Goal: Find specific page/section: Find specific page/section

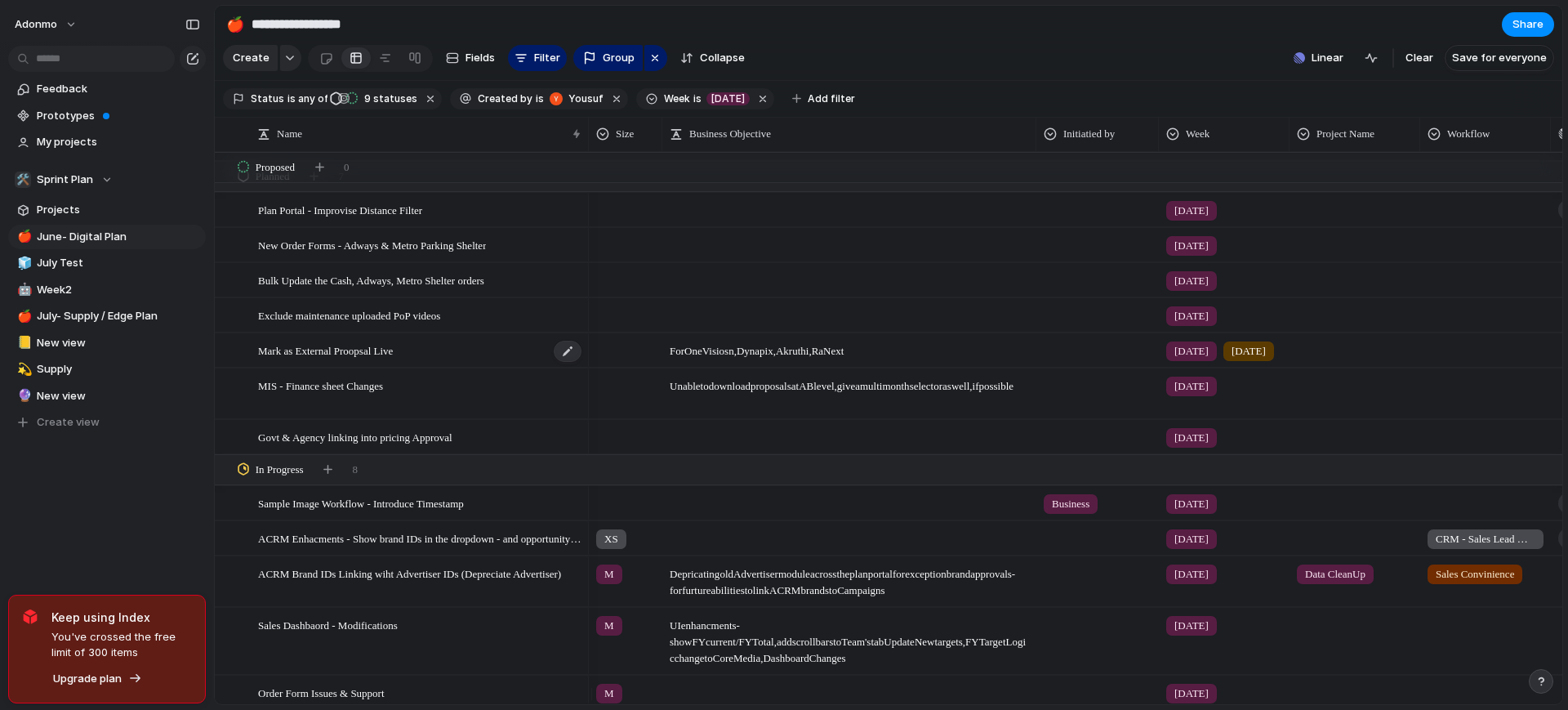
scroll to position [100, 0]
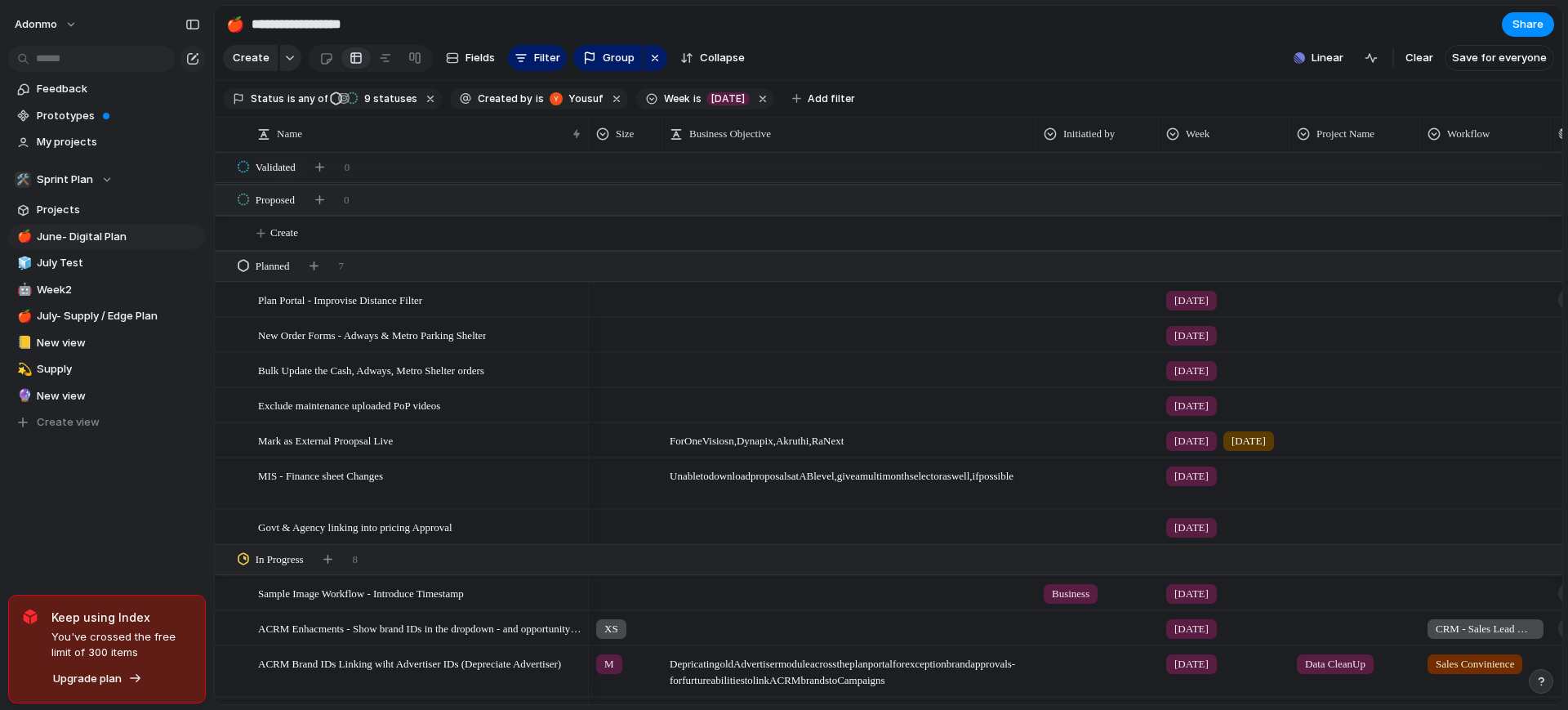
click at [1184, 309] on span "[DATE]" at bounding box center [1191, 300] width 35 height 16
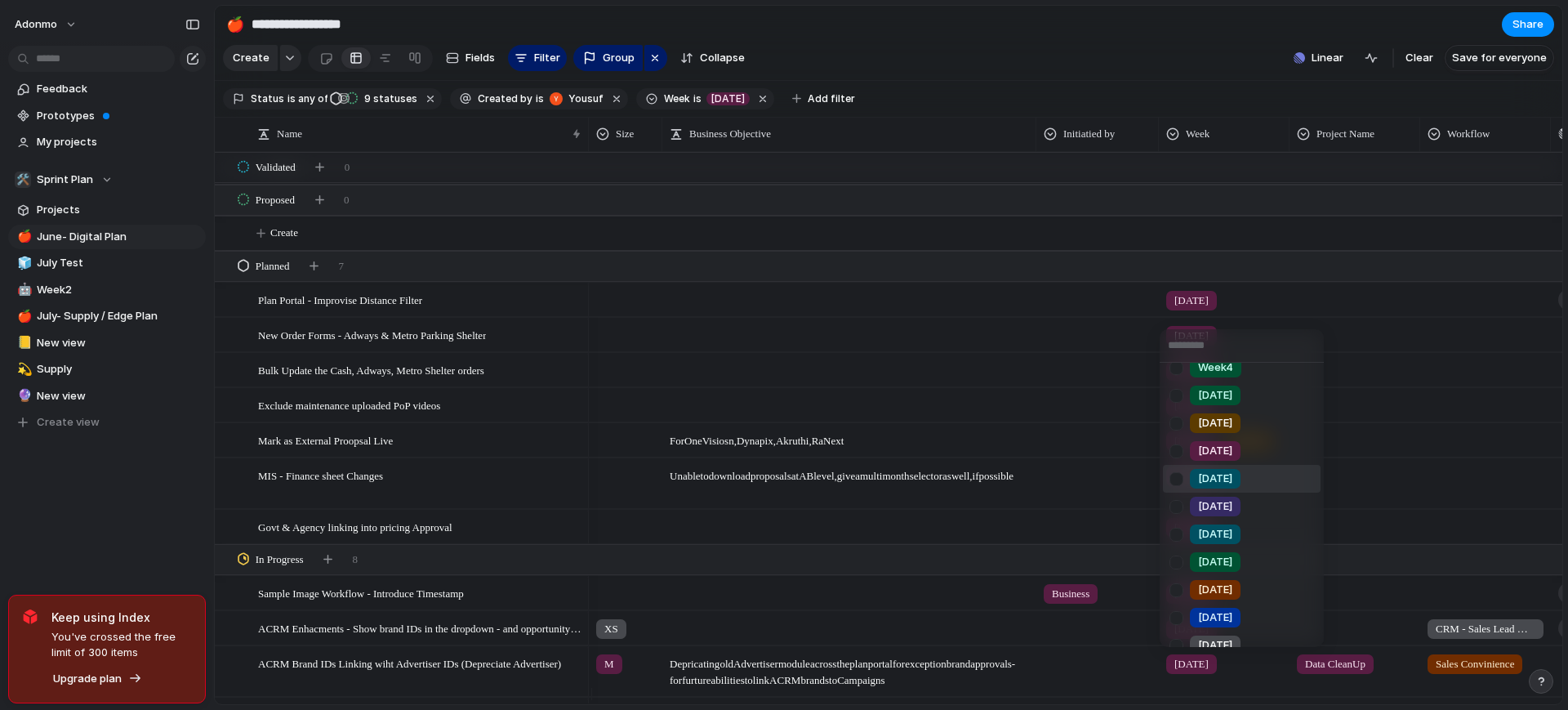
scroll to position [107, 0]
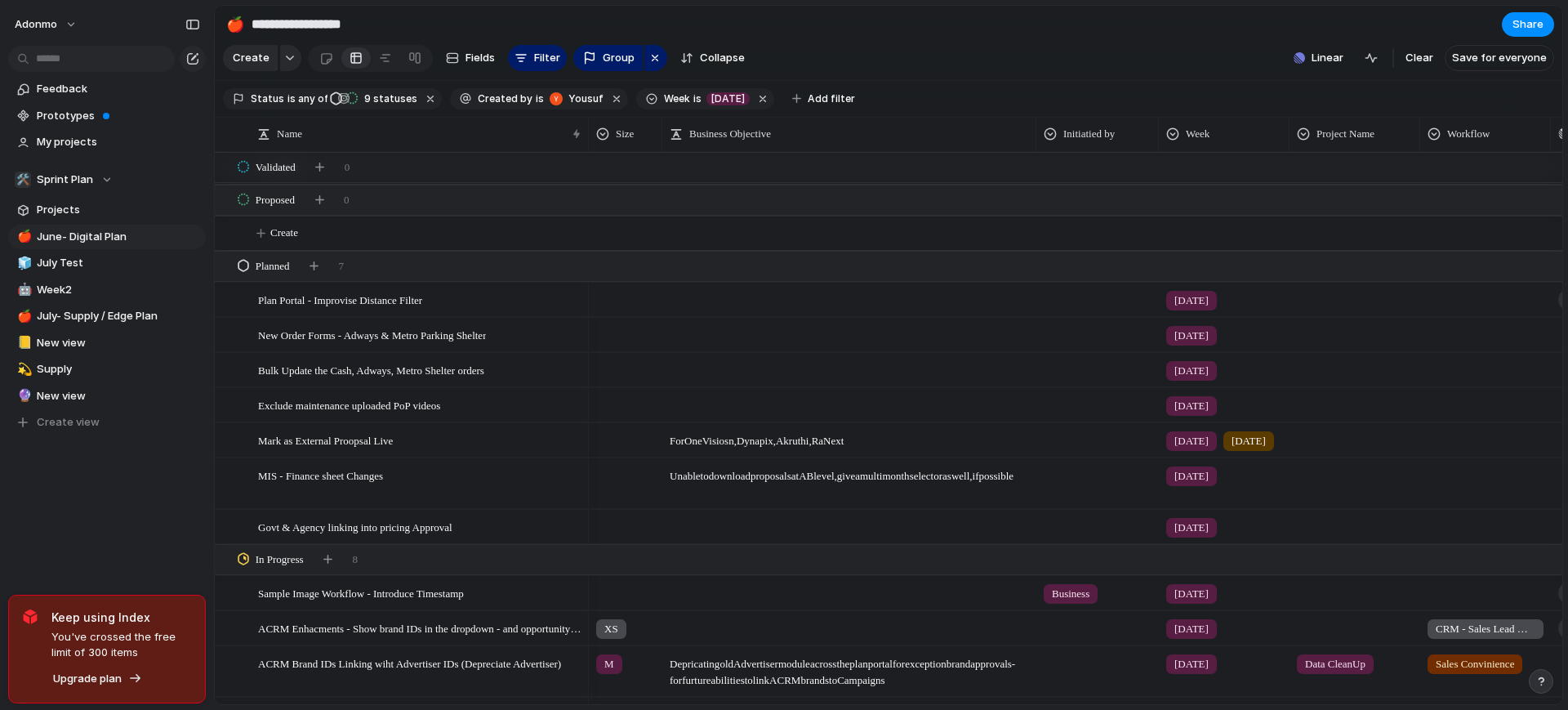
click at [1192, 308] on span "[DATE]" at bounding box center [1191, 300] width 35 height 16
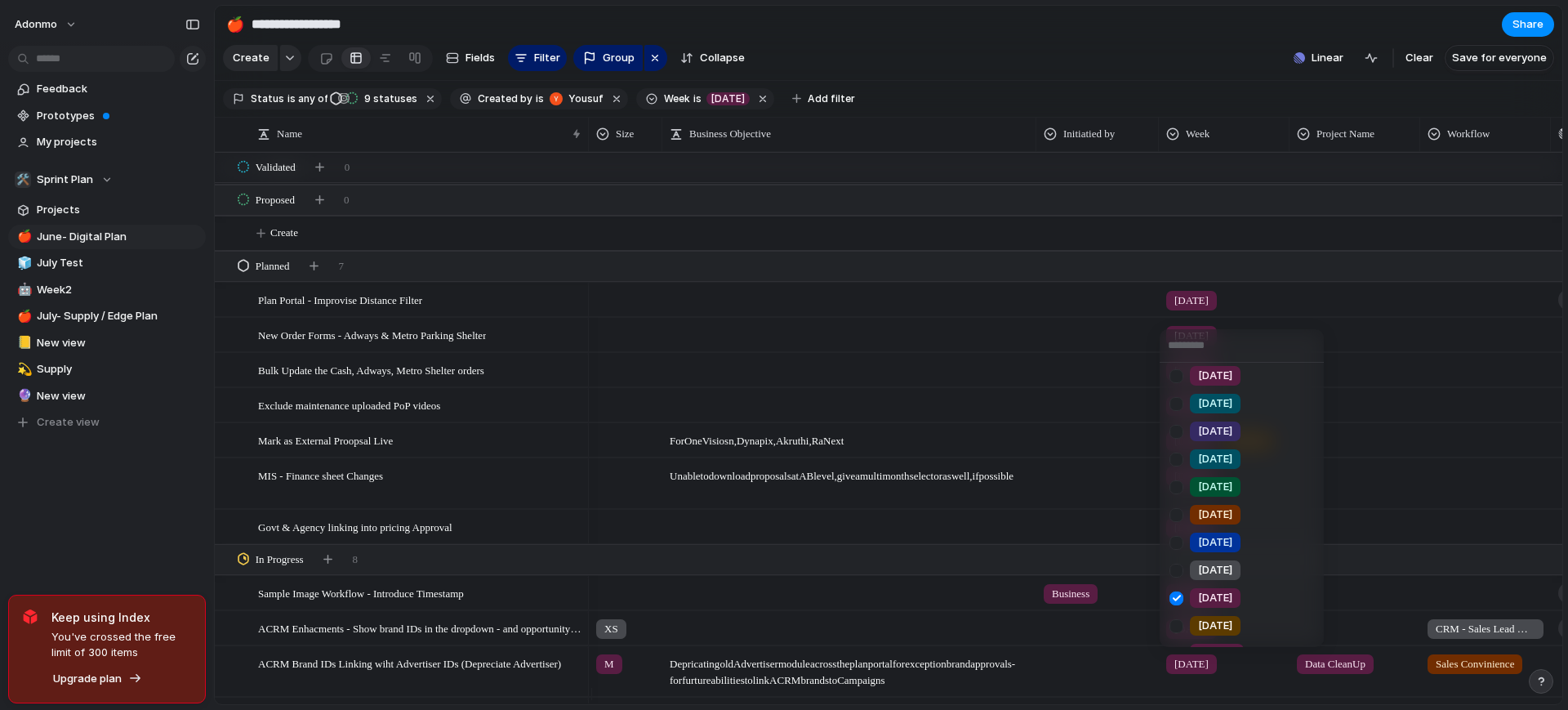
scroll to position [196, 0]
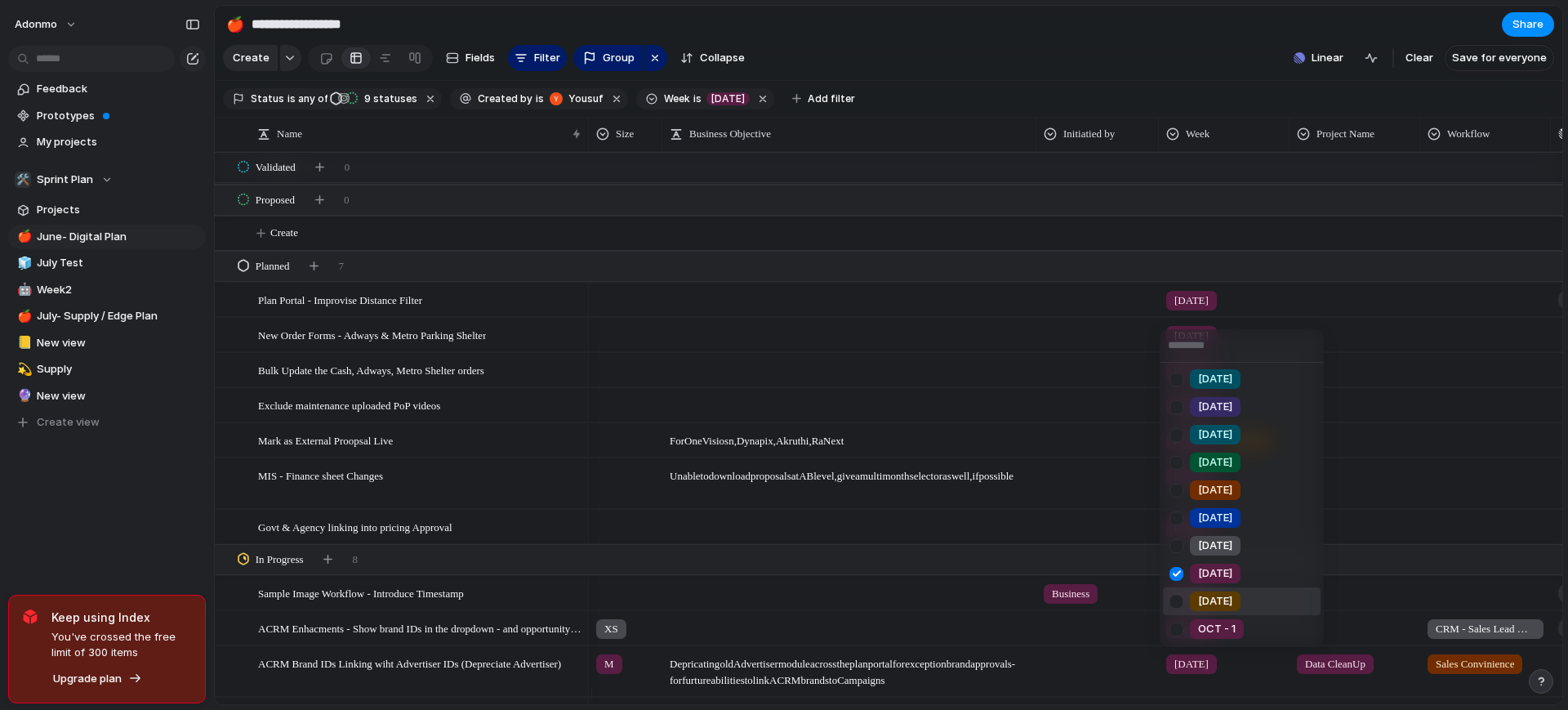
click at [1213, 603] on span "[DATE]" at bounding box center [1215, 601] width 35 height 16
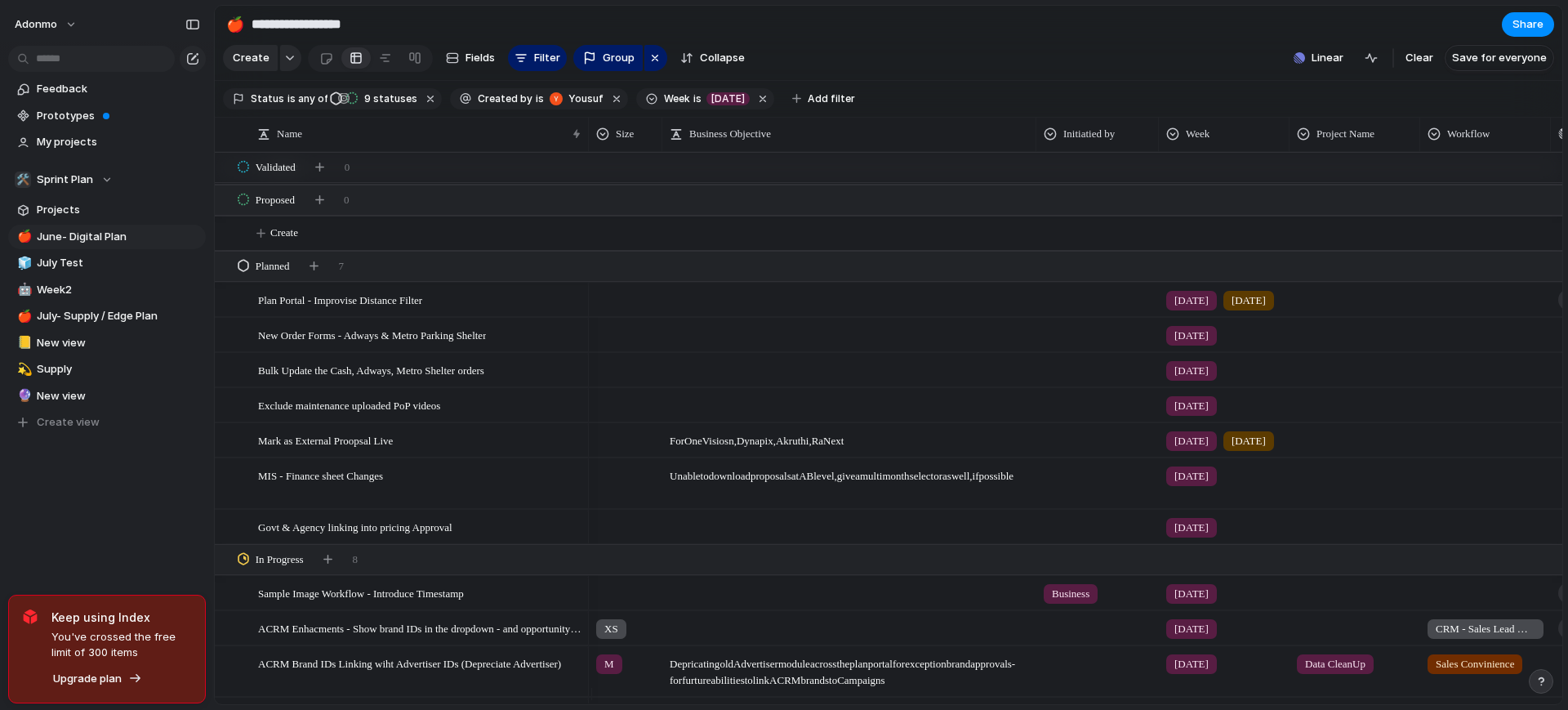
click at [1193, 307] on span "[DATE]" at bounding box center [1191, 300] width 35 height 16
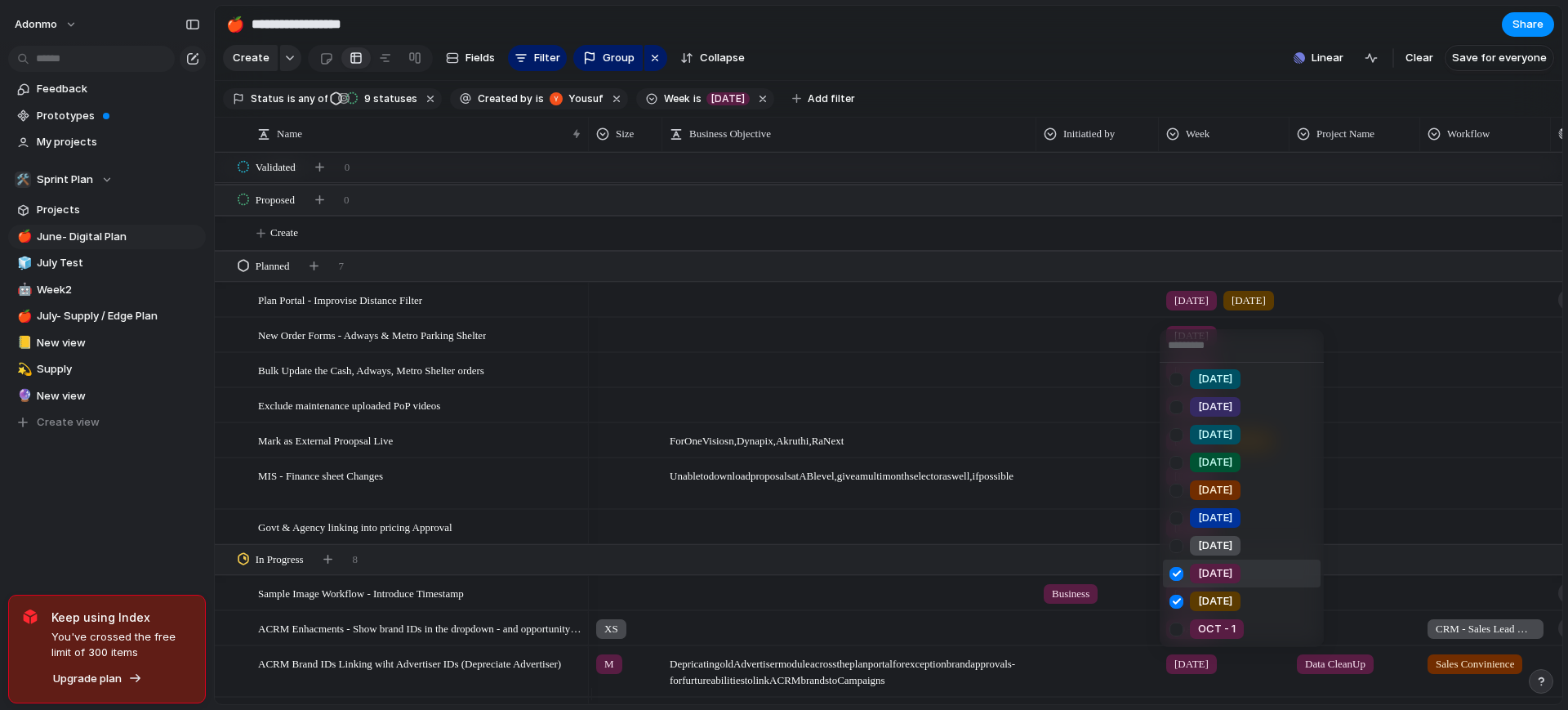
click at [1219, 564] on div "[DATE]" at bounding box center [1216, 573] width 50 height 20
